Goal: Information Seeking & Learning: Learn about a topic

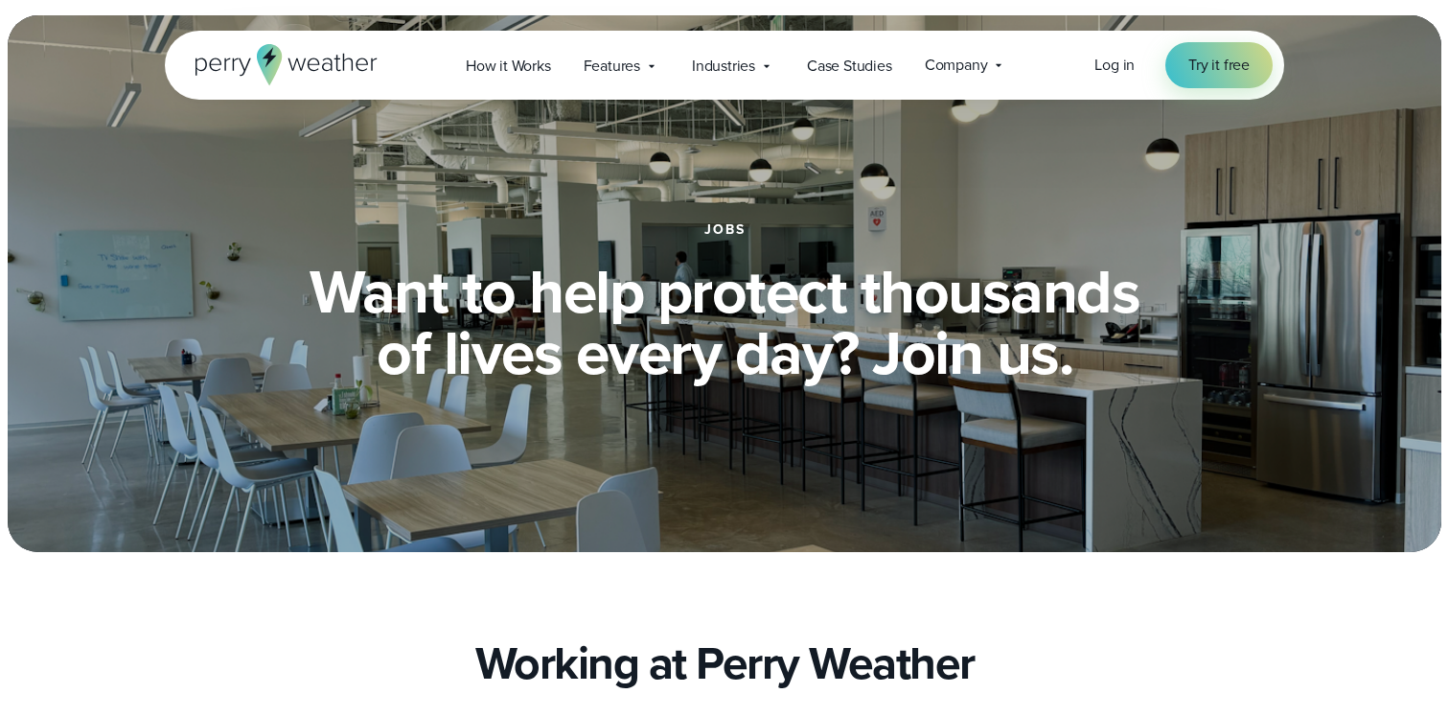
scroll to position [3178, 0]
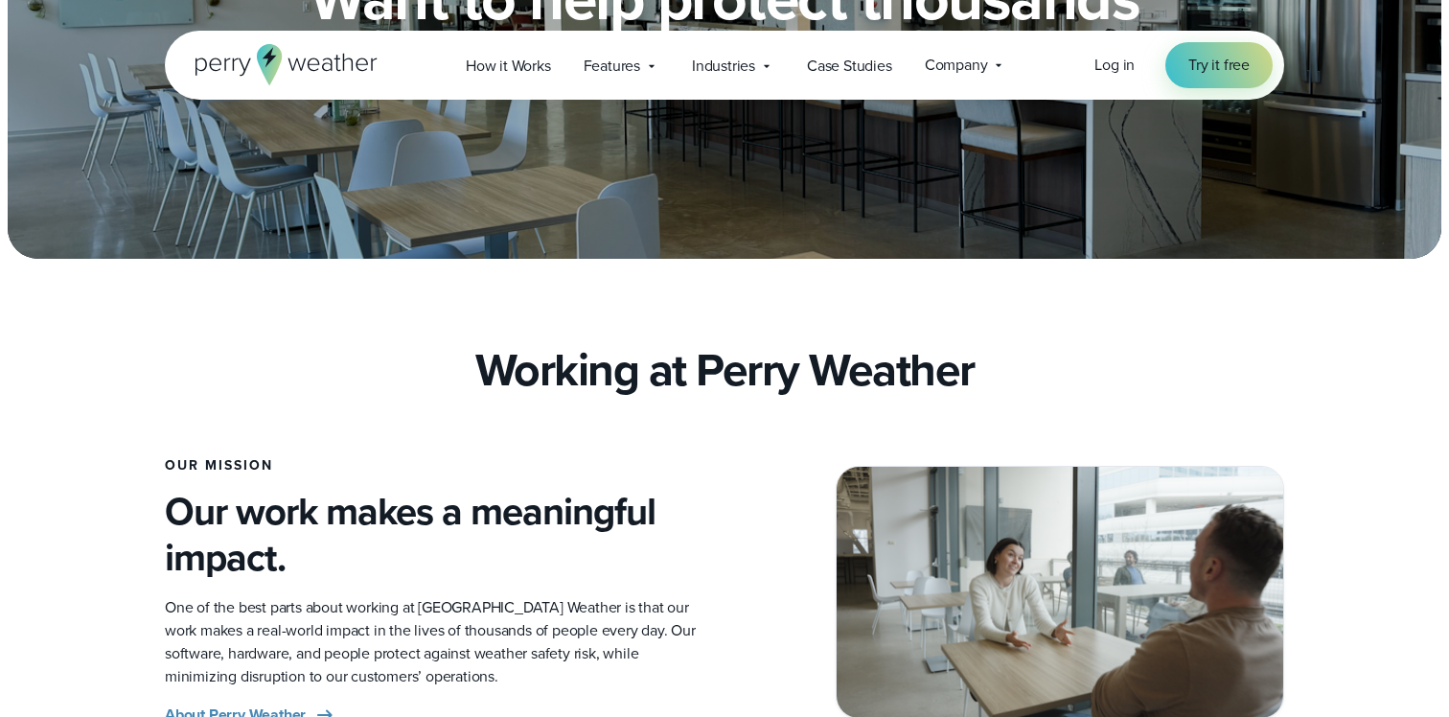
scroll to position [0, 0]
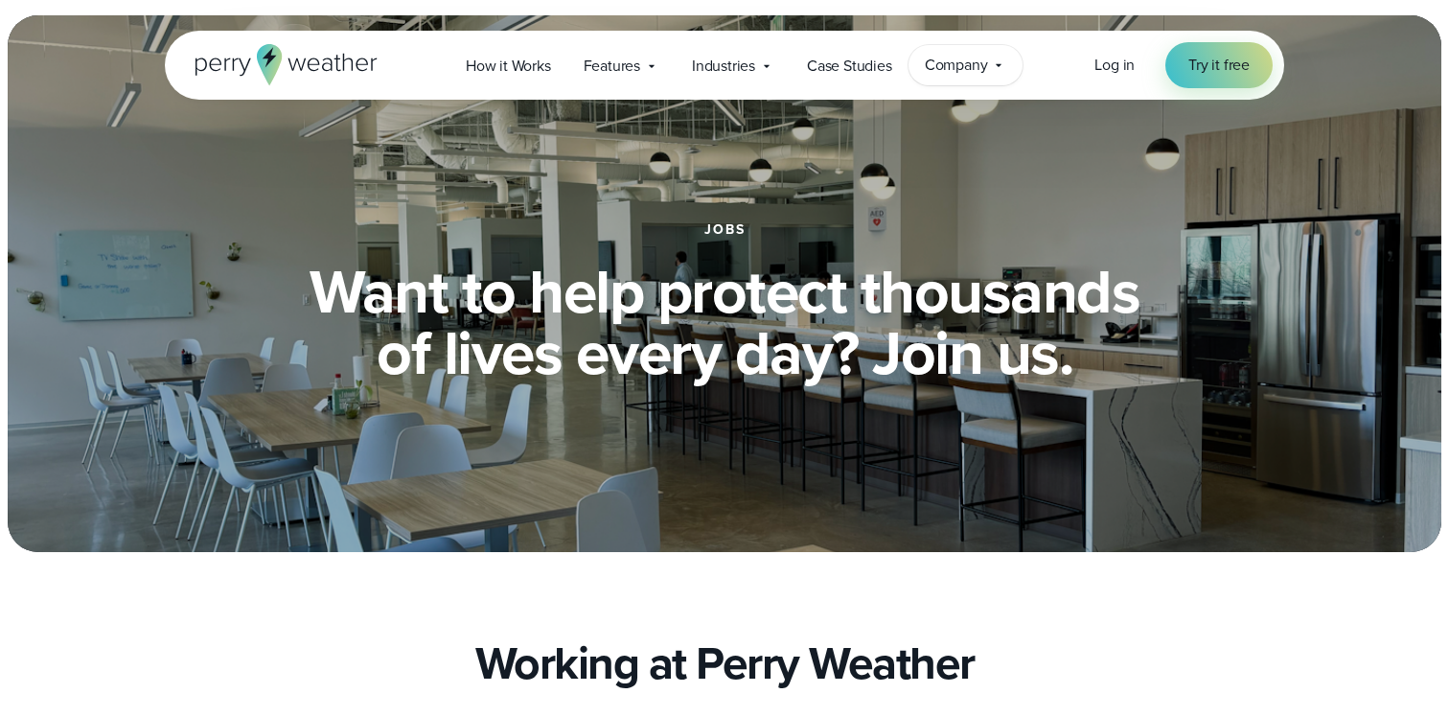
click at [962, 67] on span "Company" at bounding box center [956, 65] width 63 height 23
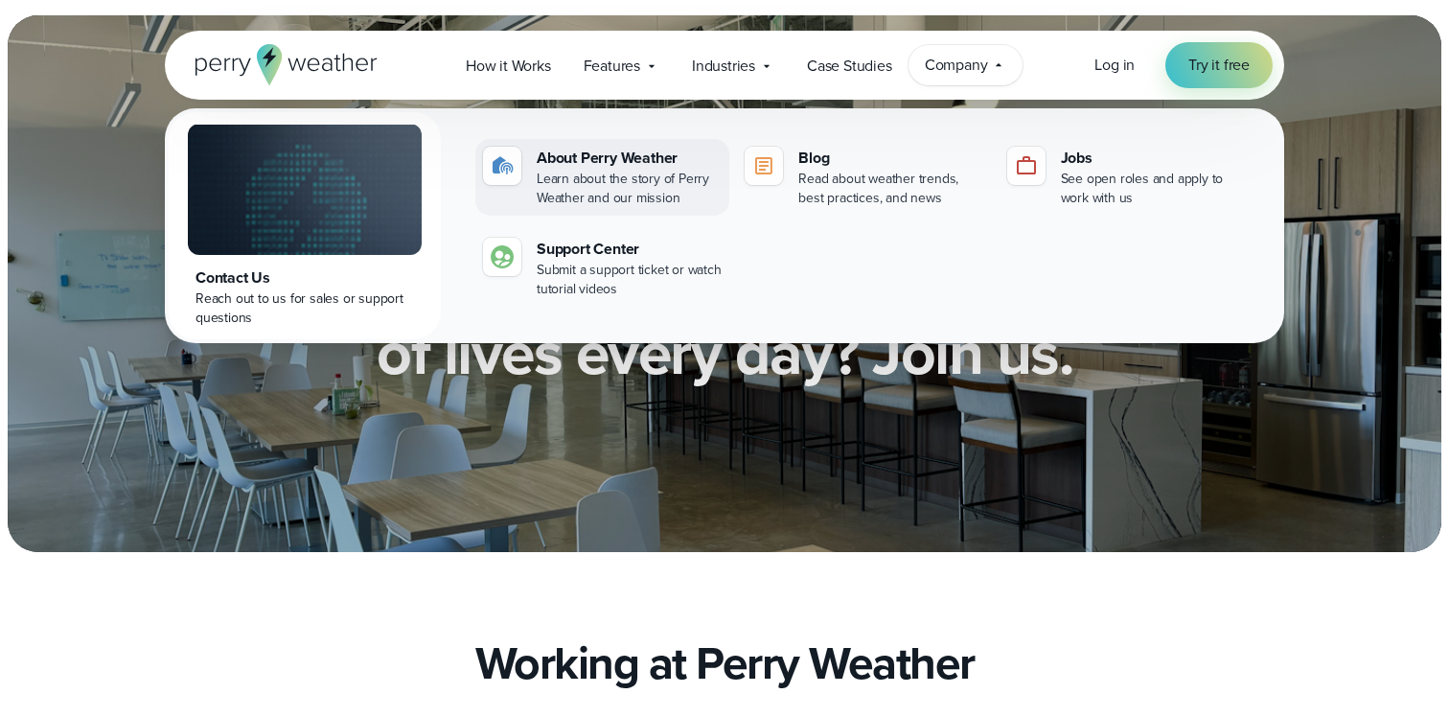
click at [639, 191] on div "Learn about the story of Perry Weather and our mission" at bounding box center [629, 189] width 185 height 38
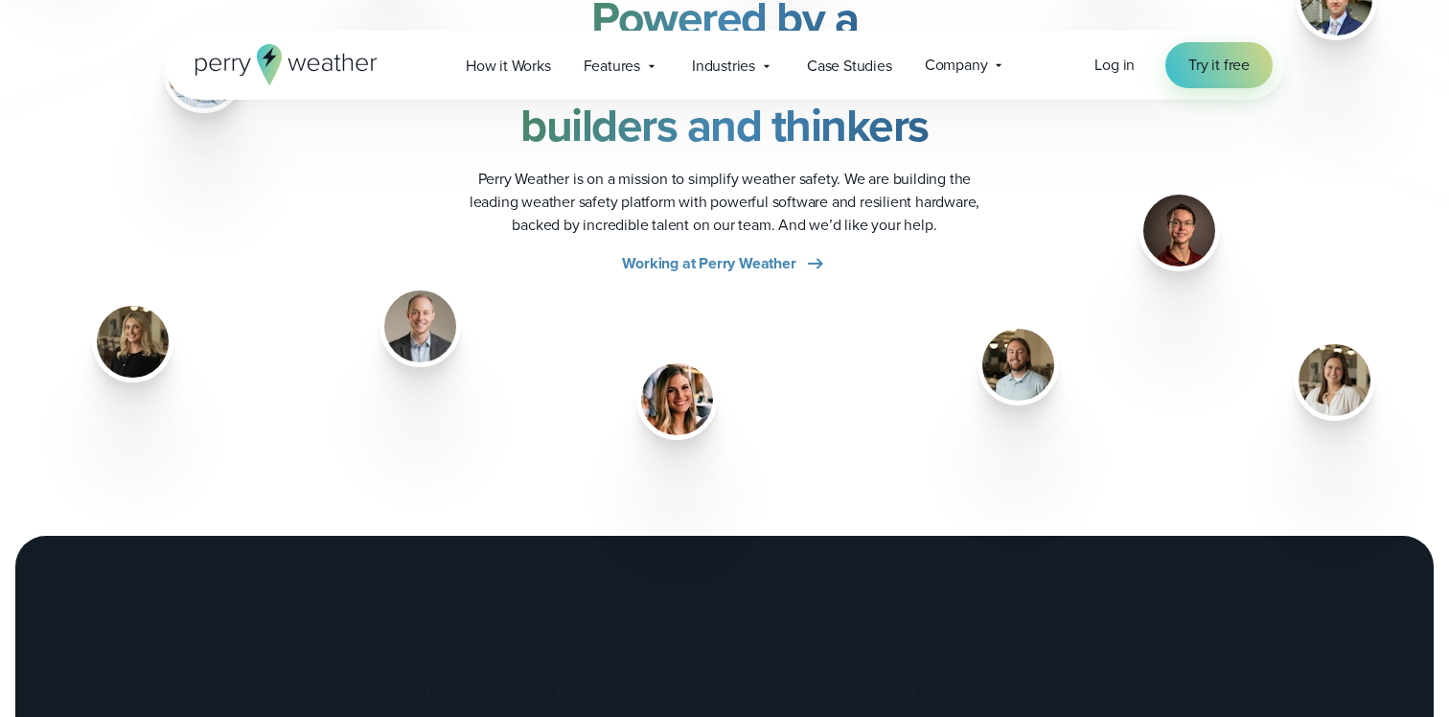
scroll to position [2616, 0]
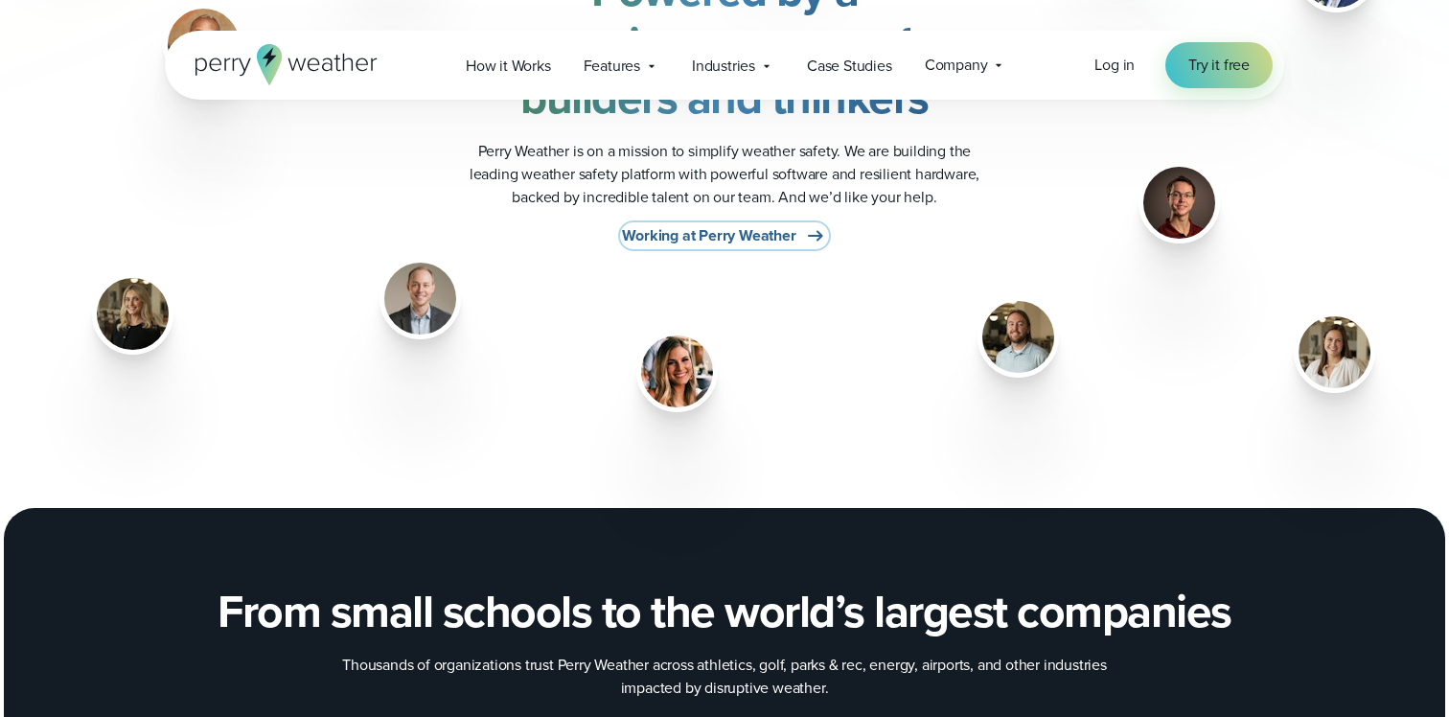
click at [674, 232] on span "Working at Perry Weather" at bounding box center [708, 235] width 173 height 23
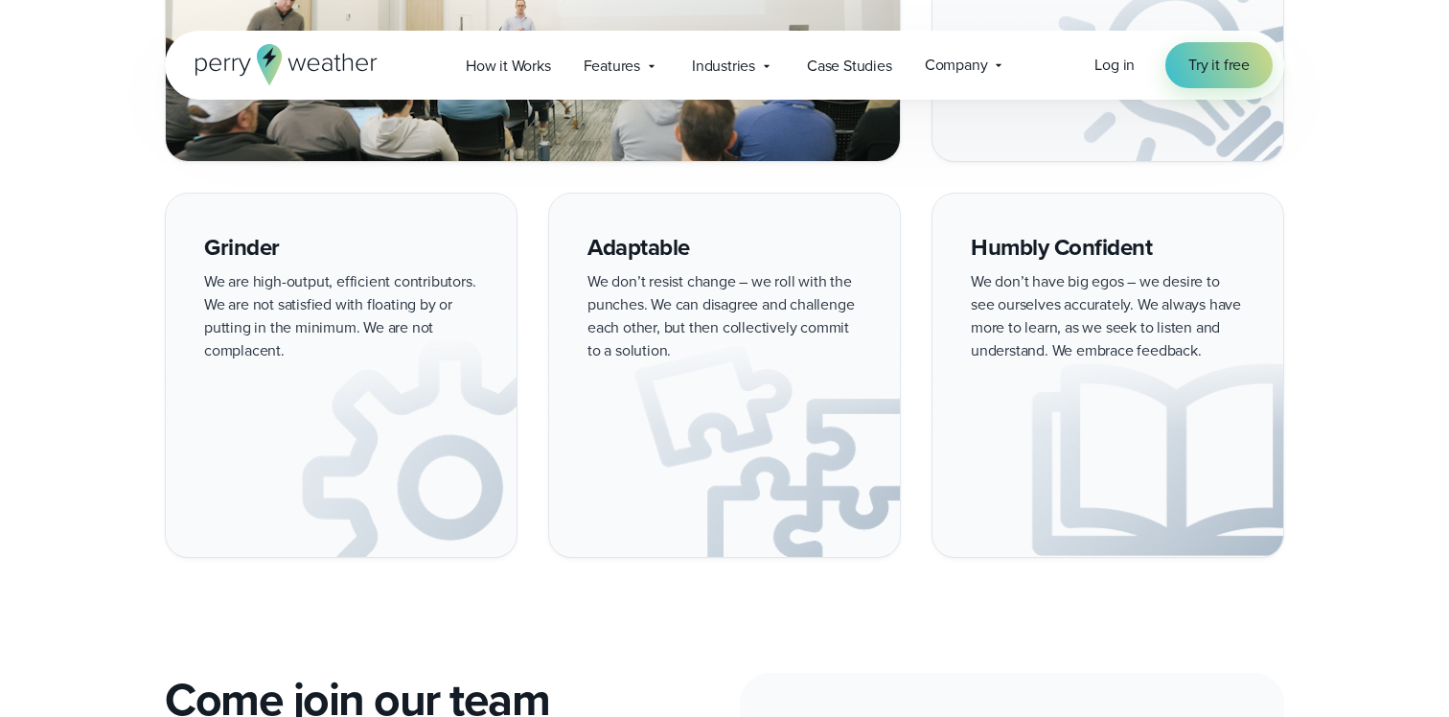
click at [670, 288] on div "Adaptable We don’t resist change – we roll with the punches. We can disagree an…" at bounding box center [724, 375] width 353 height 364
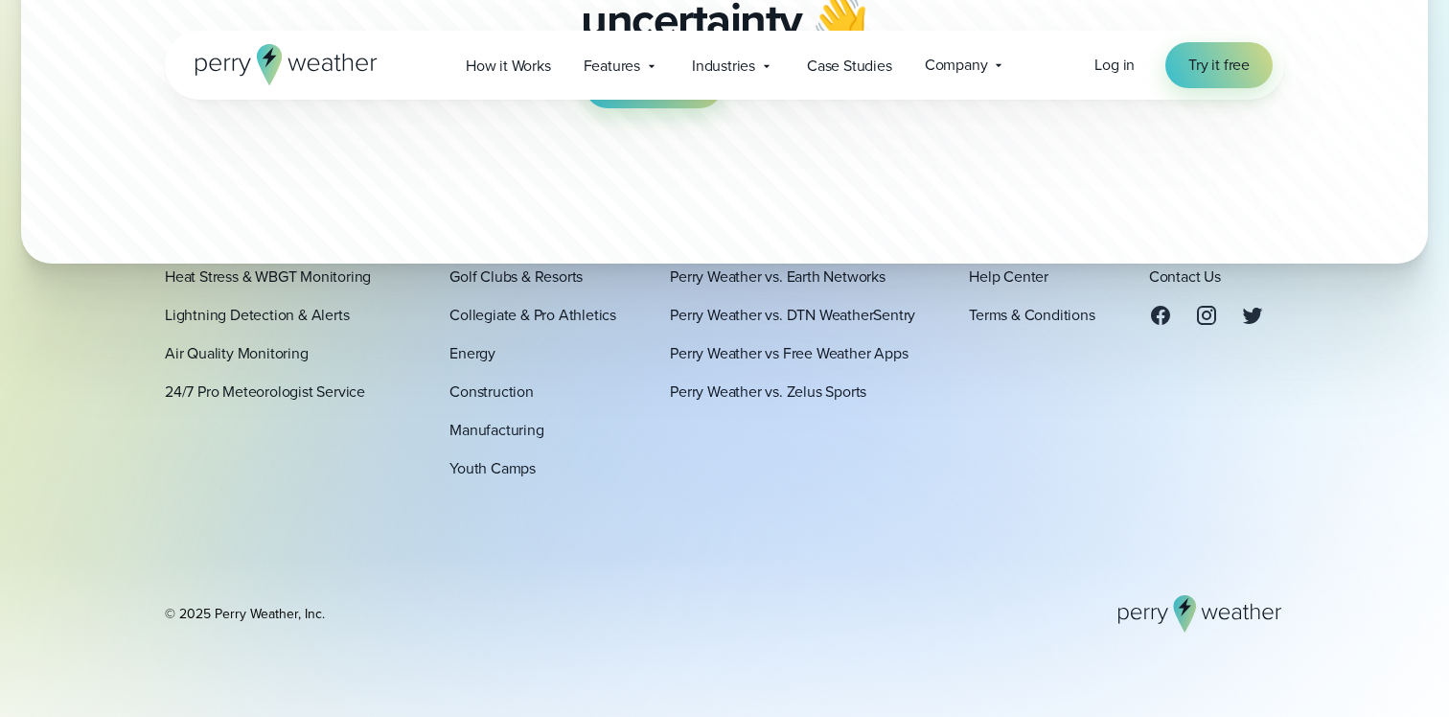
scroll to position [6421, 0]
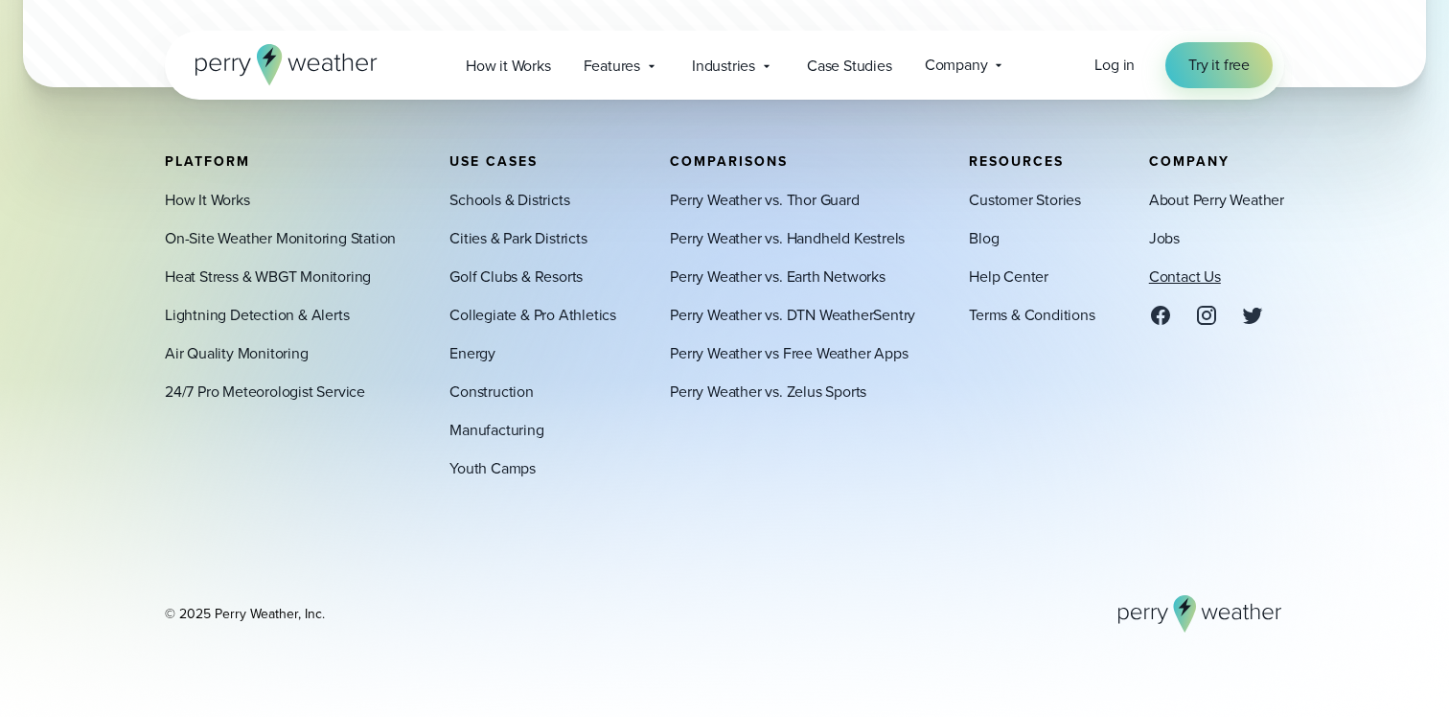
click at [1170, 271] on link "Contact Us" at bounding box center [1185, 276] width 72 height 23
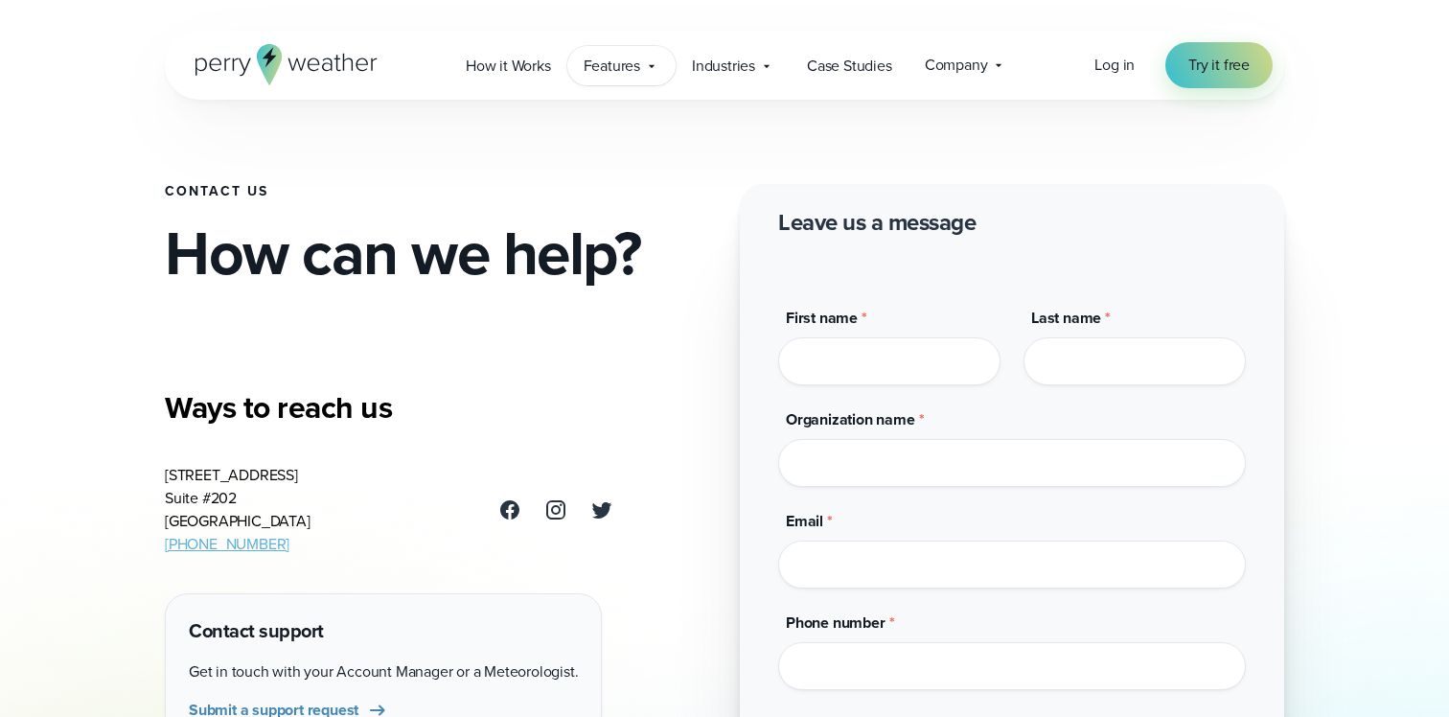
click at [650, 72] on icon at bounding box center [651, 65] width 15 height 15
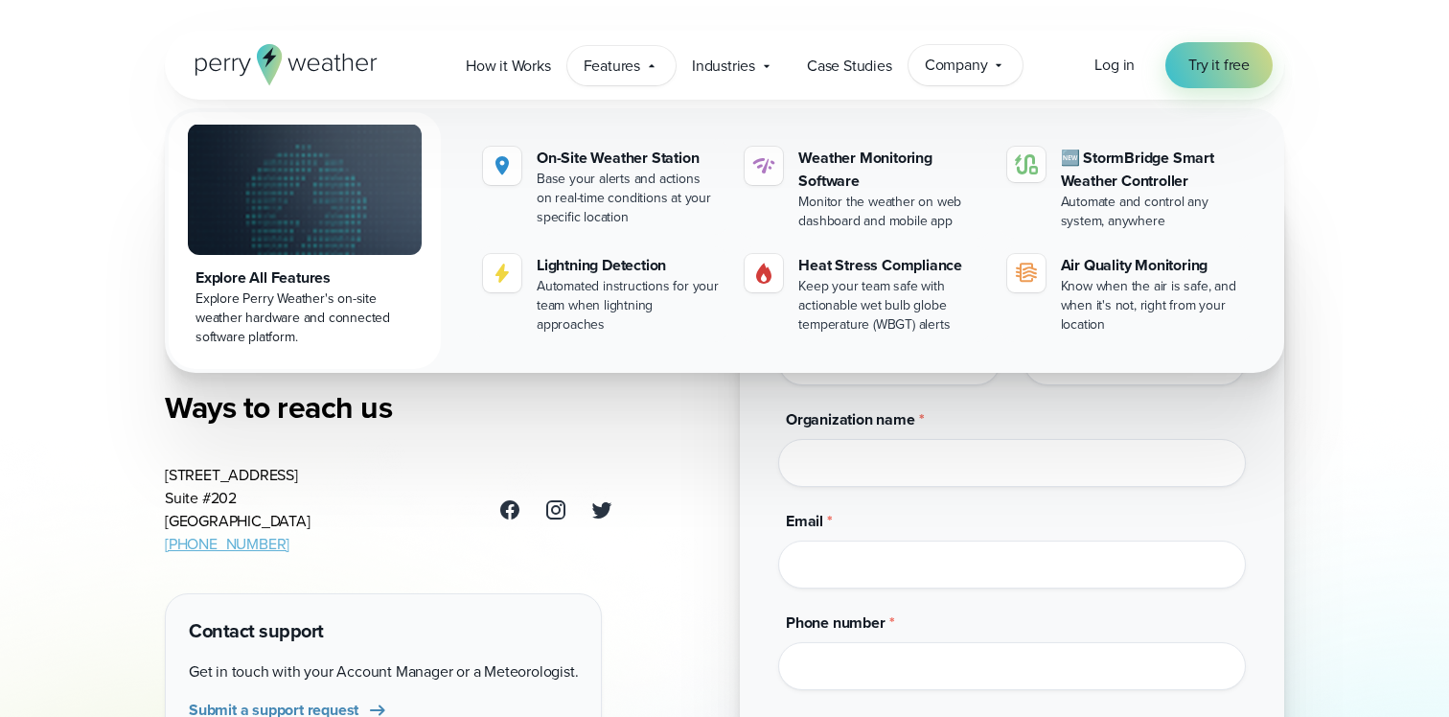
click at [988, 69] on span "Company" at bounding box center [956, 65] width 63 height 23
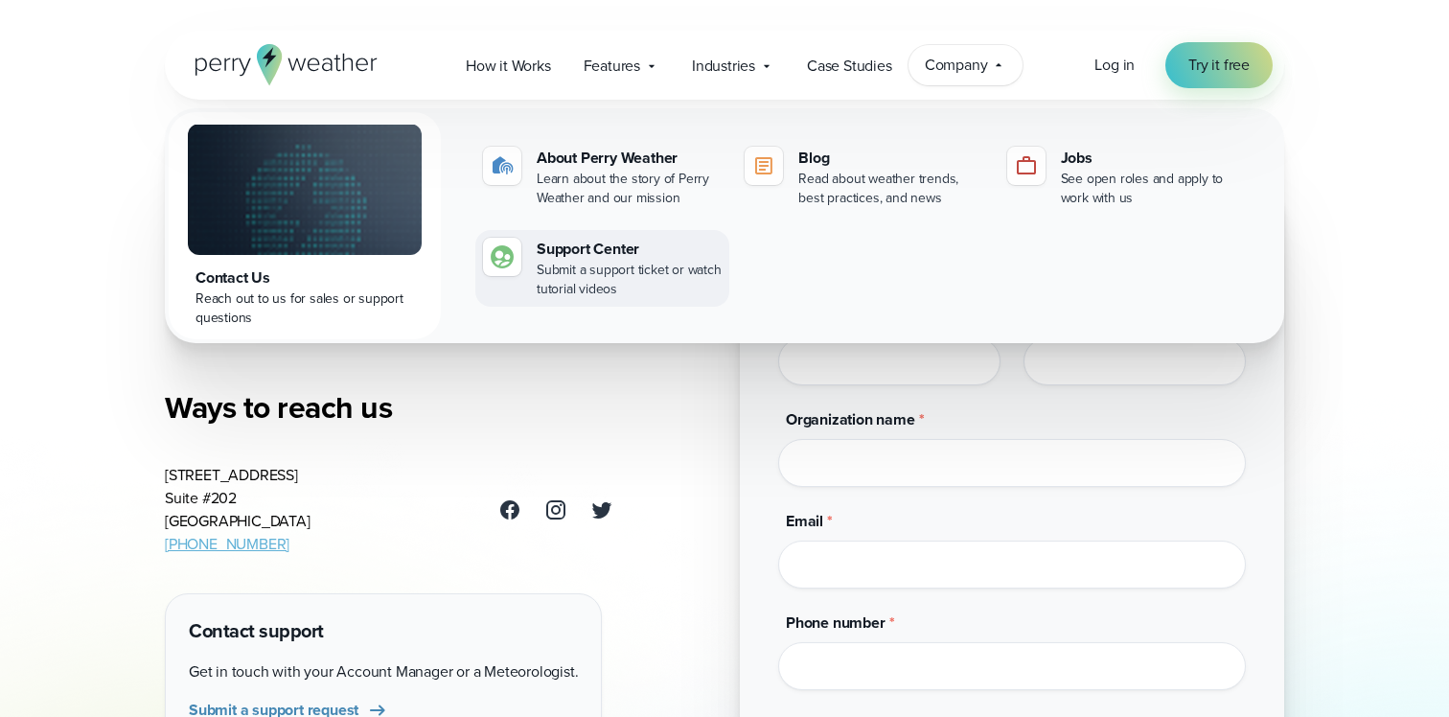
click at [625, 288] on div "Submit a support ticket or watch tutorial videos" at bounding box center [629, 280] width 185 height 38
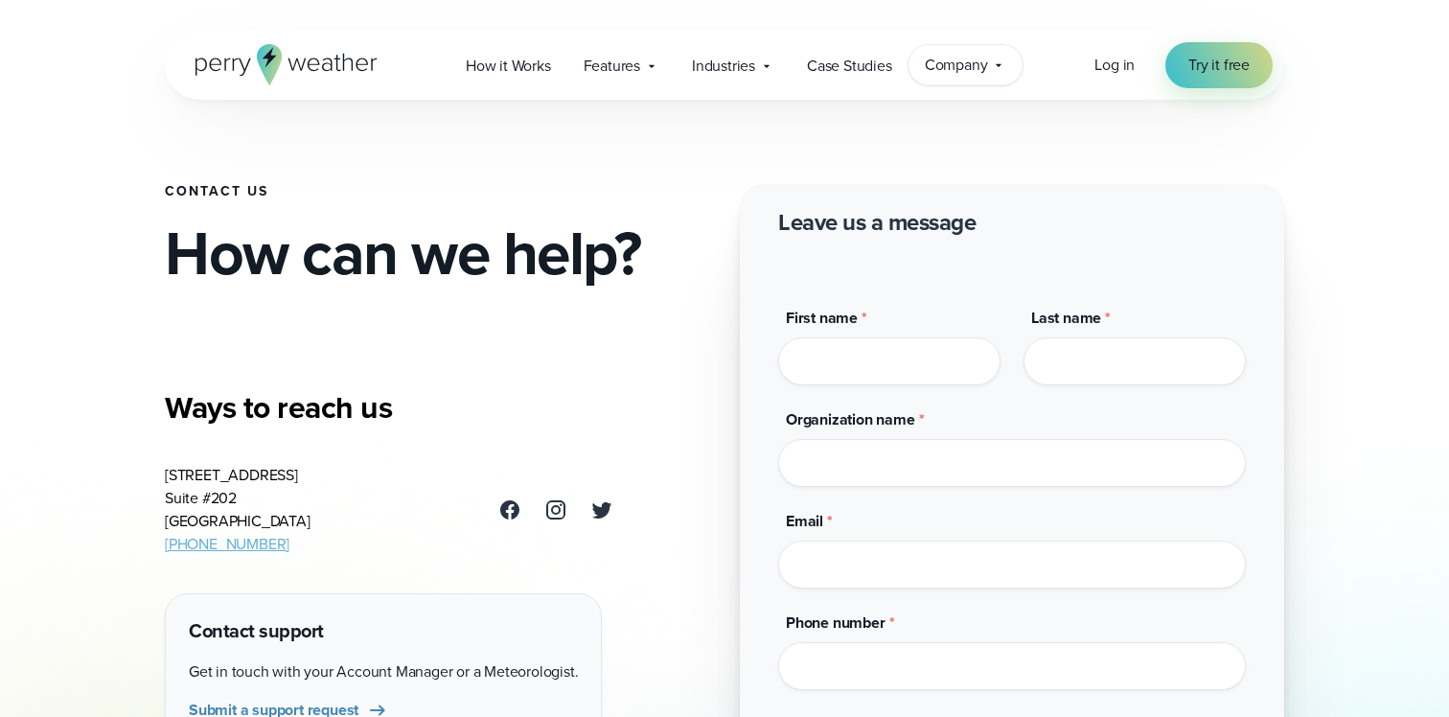
click at [961, 61] on span "Company" at bounding box center [956, 65] width 63 height 23
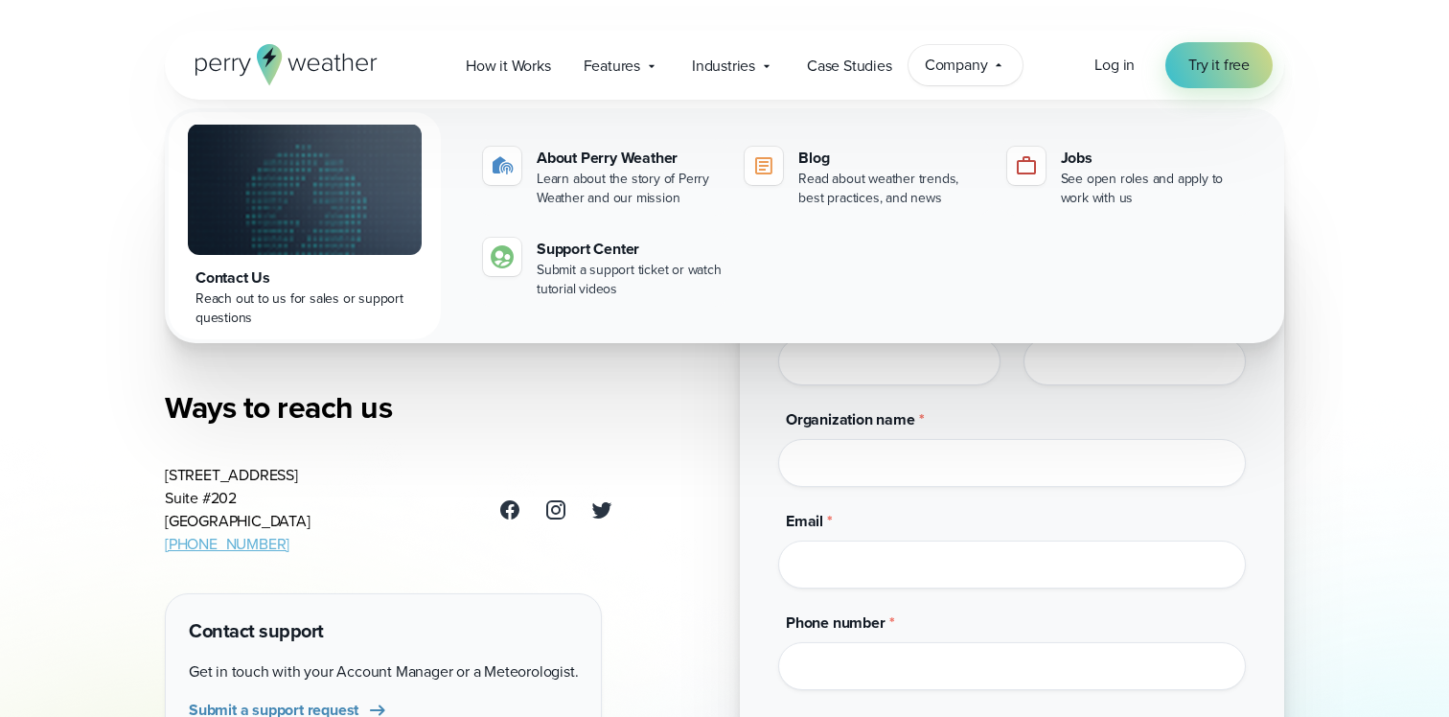
click at [823, 247] on div "About Perry Weather Learn about the story of [PERSON_NAME] Weather and our miss…" at bounding box center [864, 225] width 778 height 173
click at [1108, 162] on div "Jobs" at bounding box center [1153, 158] width 185 height 23
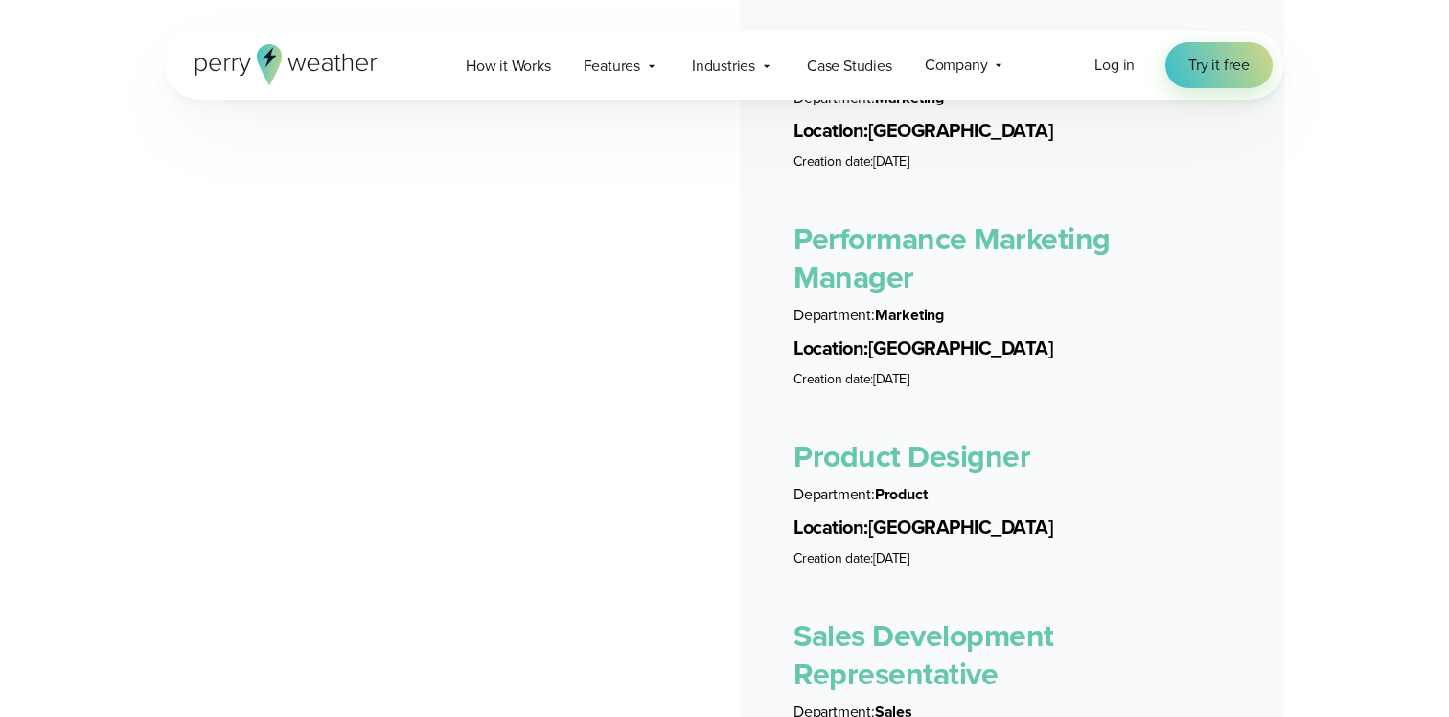
scroll to position [3867, 0]
